Goal: Find specific page/section: Find specific page/section

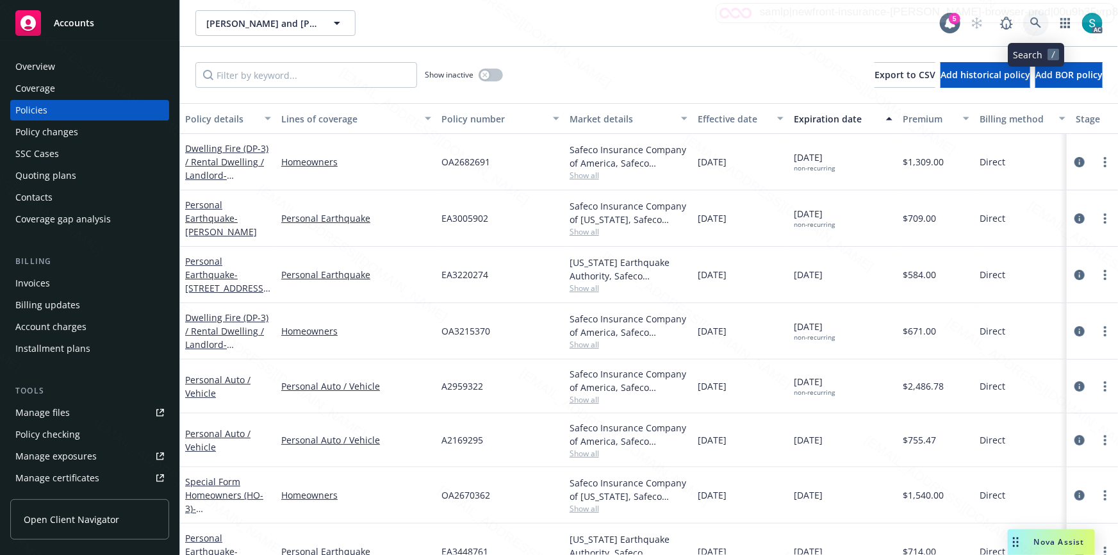
click at [1039, 20] on icon at bounding box center [1037, 23] width 12 height 12
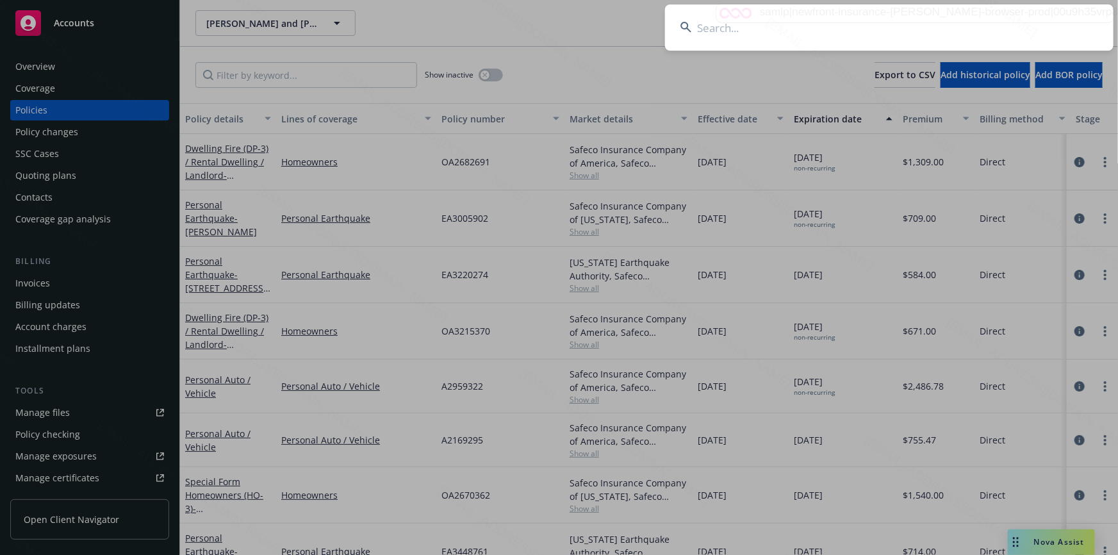
click at [840, 29] on input at bounding box center [889, 27] width 449 height 46
type input "[PERSON_NAME]"
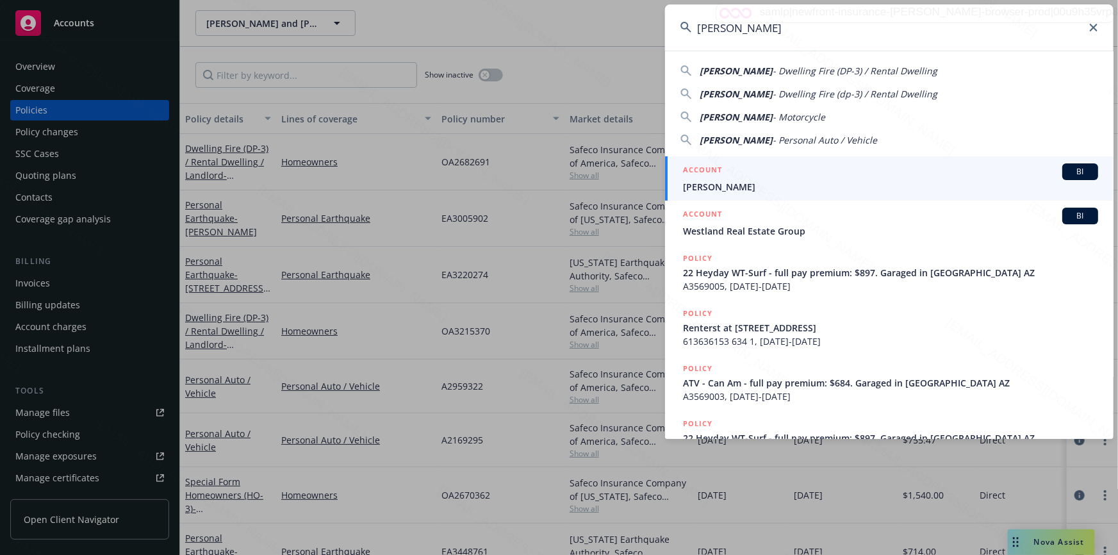
click at [723, 180] on span "[PERSON_NAME]" at bounding box center [890, 186] width 415 height 13
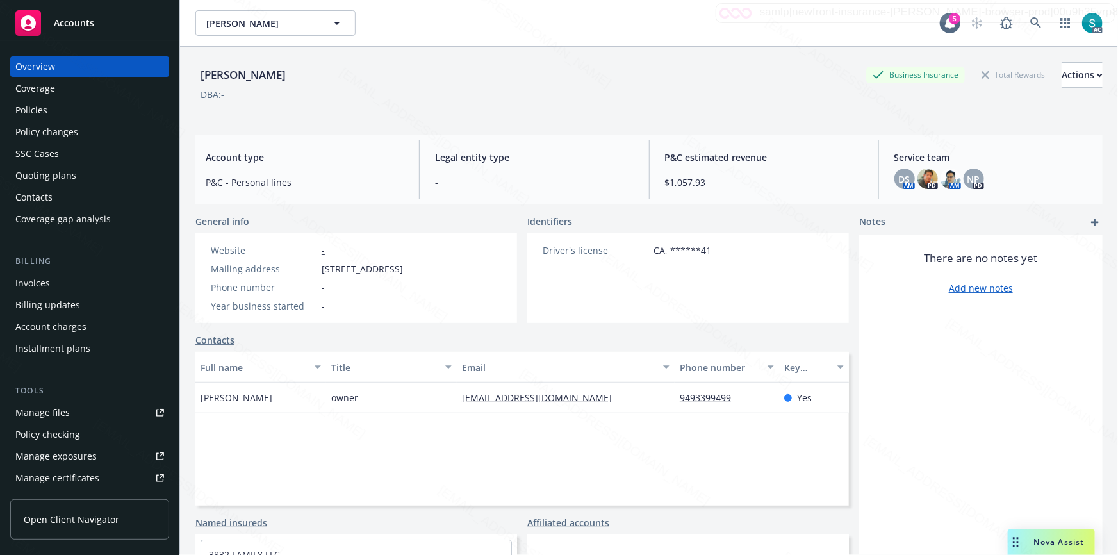
click at [42, 110] on div "Policies" at bounding box center [31, 110] width 32 height 21
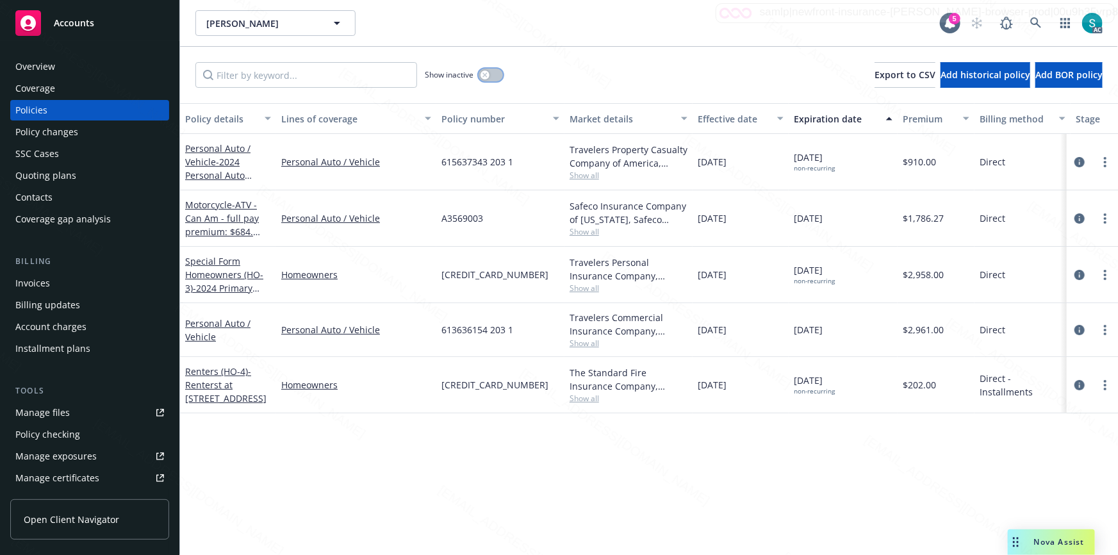
click at [490, 76] on button "button" at bounding box center [491, 75] width 24 height 13
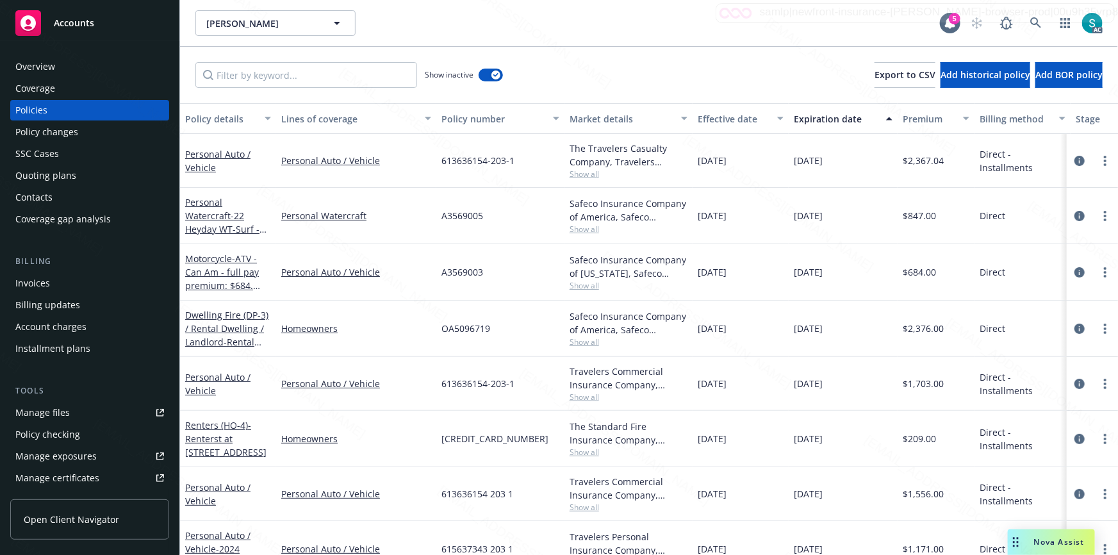
click at [820, 115] on div "Expiration date" at bounding box center [836, 118] width 85 height 13
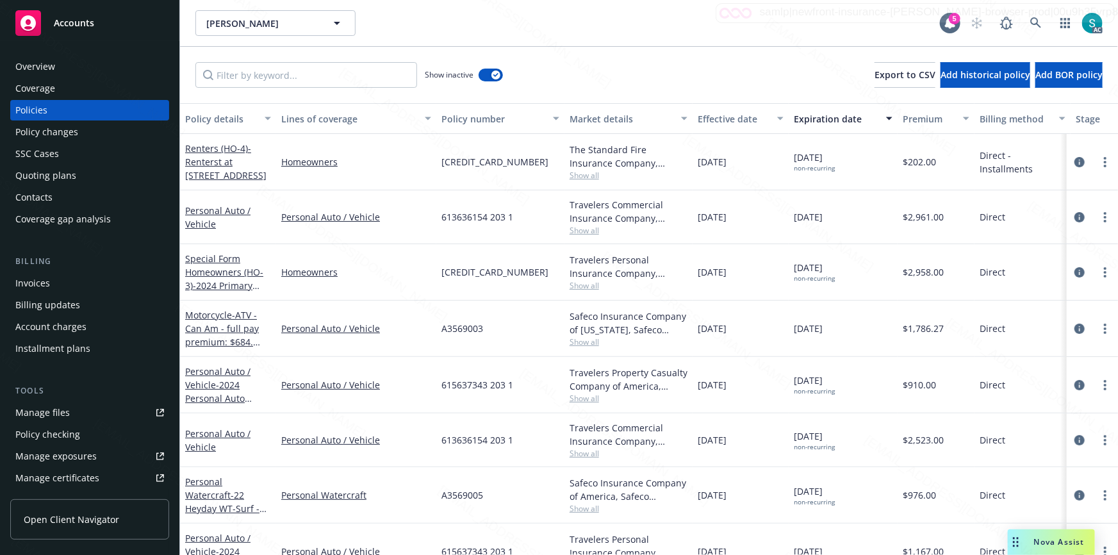
click at [820, 122] on div "Expiration date" at bounding box center [836, 118] width 85 height 13
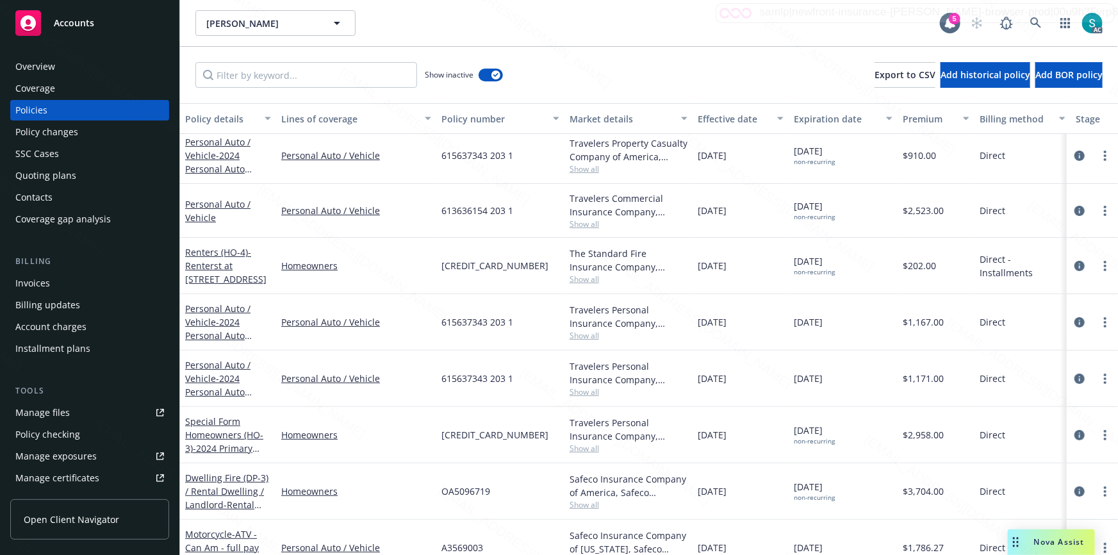
scroll to position [116, 0]
